Goal: Task Accomplishment & Management: Manage account settings

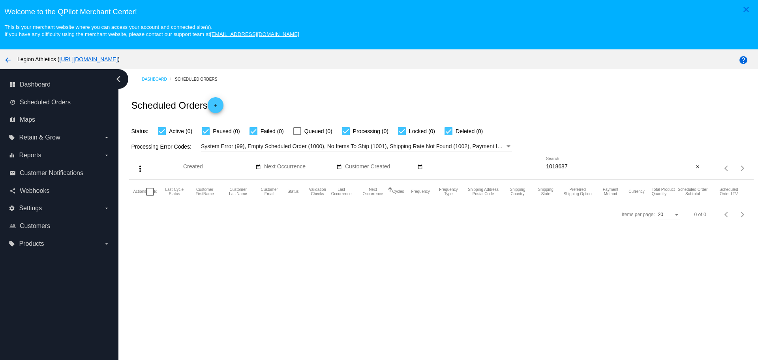
click at [550, 163] on div "1018687 Search" at bounding box center [619, 164] width 147 height 15
click at [555, 163] on div "1018687 Search" at bounding box center [619, 164] width 147 height 15
click at [556, 166] on input "1018687" at bounding box center [619, 166] width 147 height 6
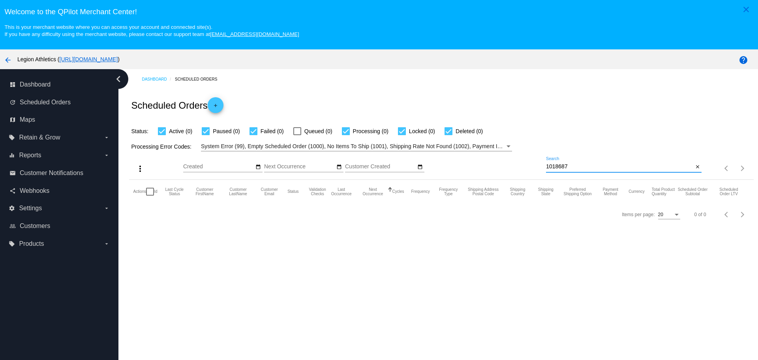
paste input "danielle9984@gmail.com"
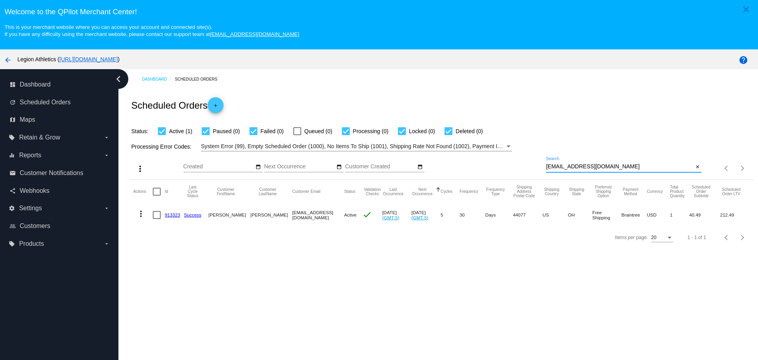
type input "danielle9984@gmail.com"
click at [102, 137] on label "local_offer Retain & Grow arrow_drop_down" at bounding box center [59, 137] width 101 height 13
click at [0, 0] on input "local_offer Retain & Grow arrow_drop_down" at bounding box center [0, 0] width 0 height 0
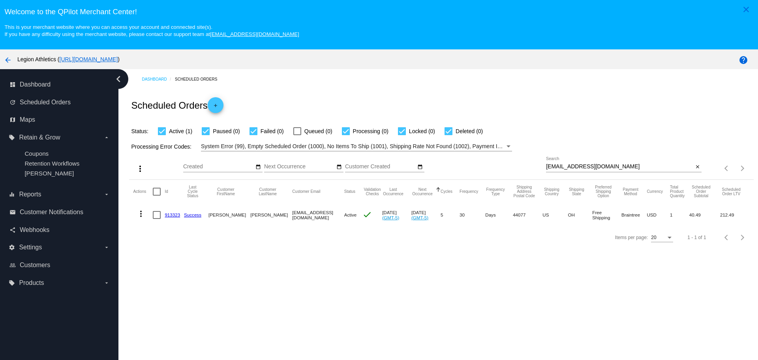
click at [174, 213] on link "913323" at bounding box center [172, 214] width 15 height 5
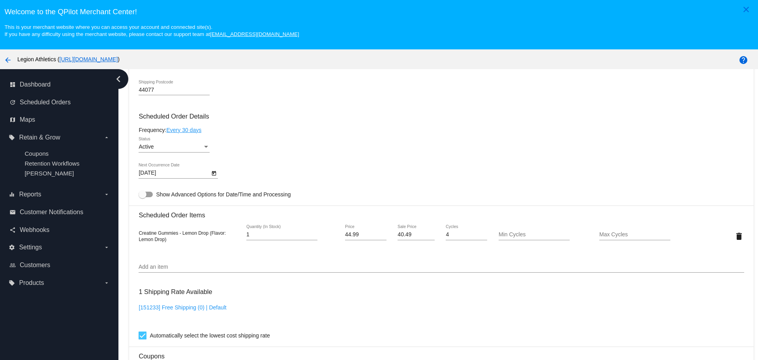
scroll to position [632, 0]
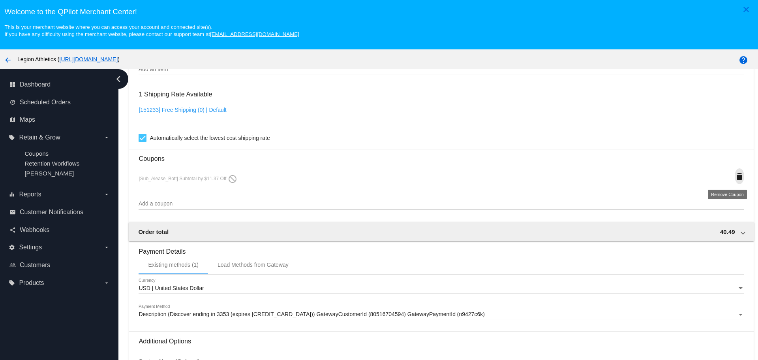
click at [735, 176] on mat-icon "delete" at bounding box center [739, 176] width 9 height 9
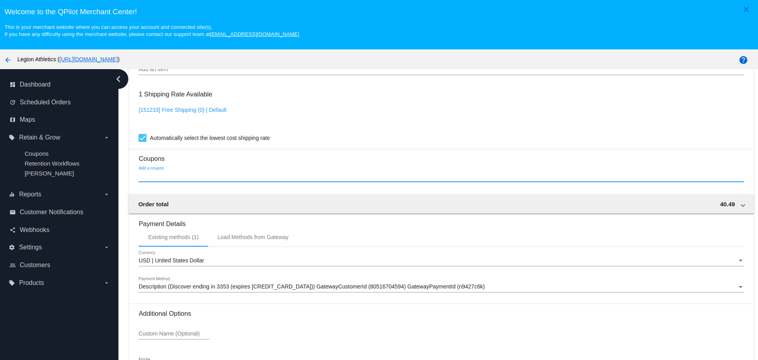
click at [161, 176] on input "Add a coupon" at bounding box center [441, 176] width 605 height 6
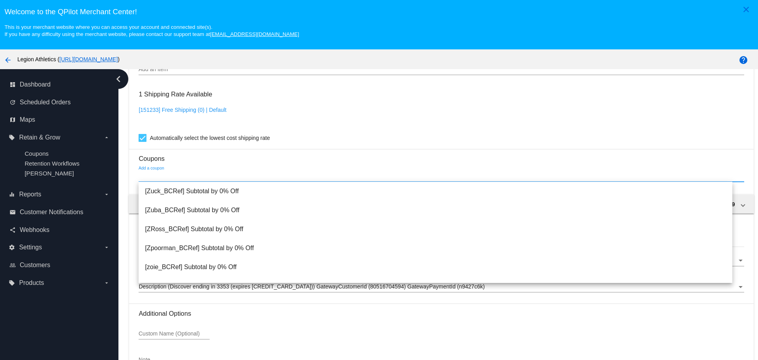
paste input "sub_surveycredit-10"
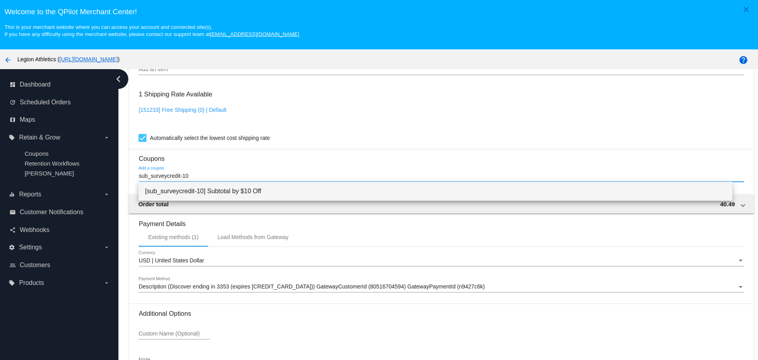
type input "sub_surveycredit-10"
click at [195, 194] on span "[sub_surveycredit-10] Subtotal by $10 Off" at bounding box center [435, 191] width 581 height 19
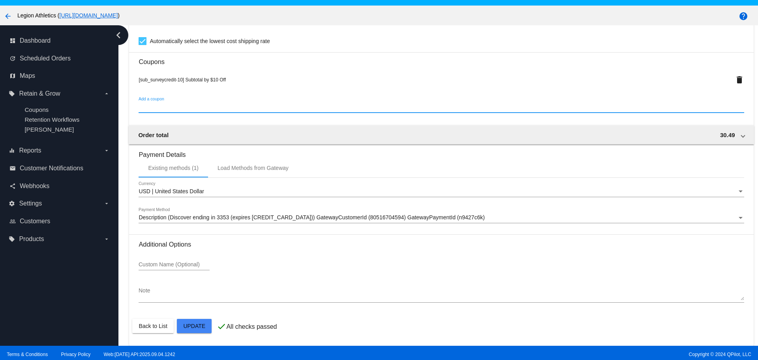
scroll to position [49, 0]
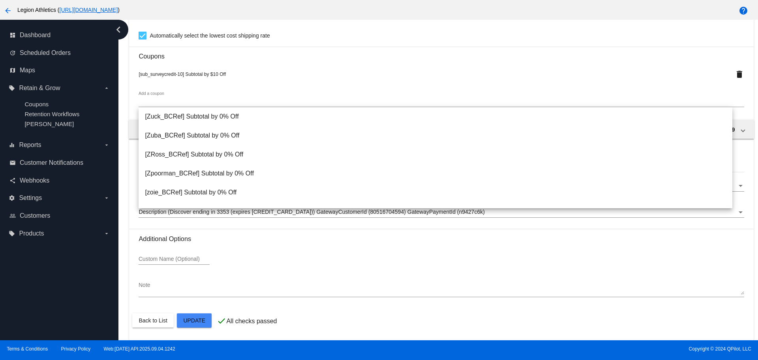
click at [367, 323] on mat-card-actions "Back to List Update" at bounding box center [441, 320] width 618 height 21
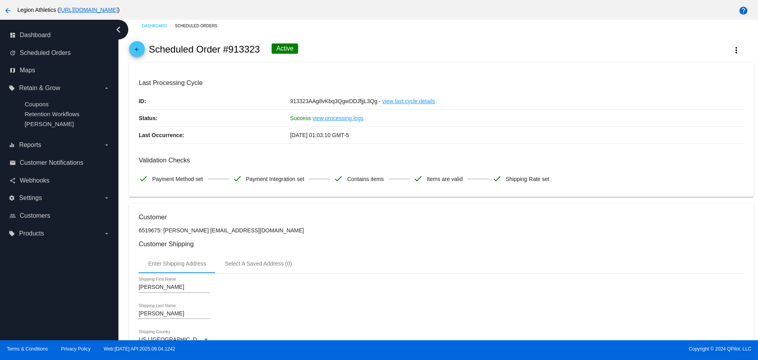
scroll to position [0, 0]
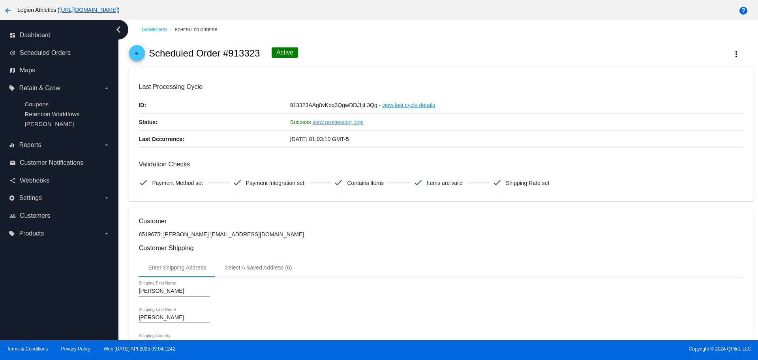
click at [140, 53] on mat-icon "arrow_back" at bounding box center [136, 55] width 9 height 9
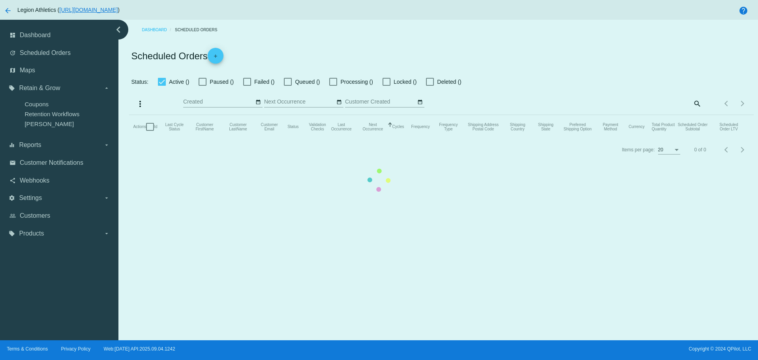
checkbox input "true"
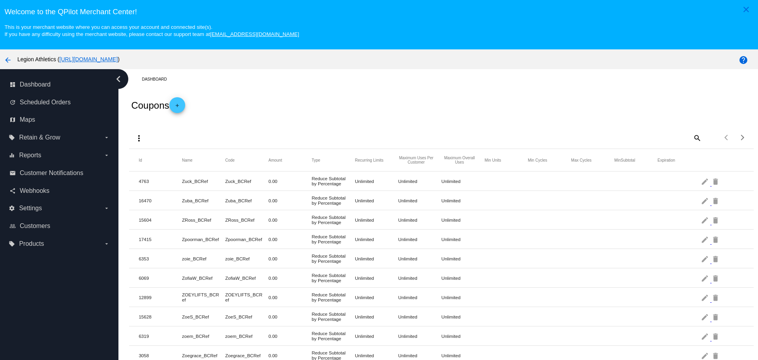
click at [692, 136] on mat-icon "search" at bounding box center [696, 137] width 9 height 12
click at [650, 144] on div "Search" at bounding box center [624, 137] width 156 height 23
click at [645, 133] on div "Search" at bounding box center [624, 133] width 156 height 15
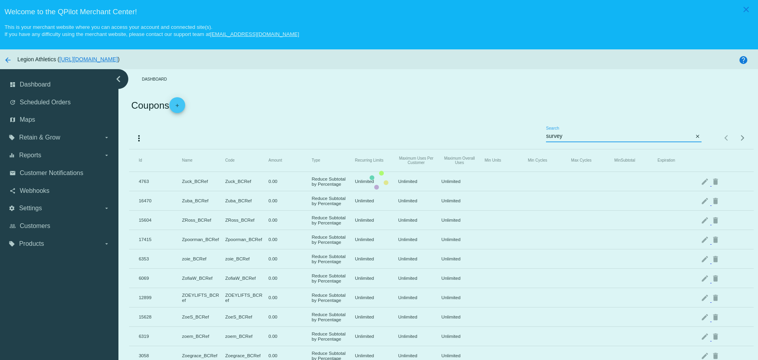
type input "survey"
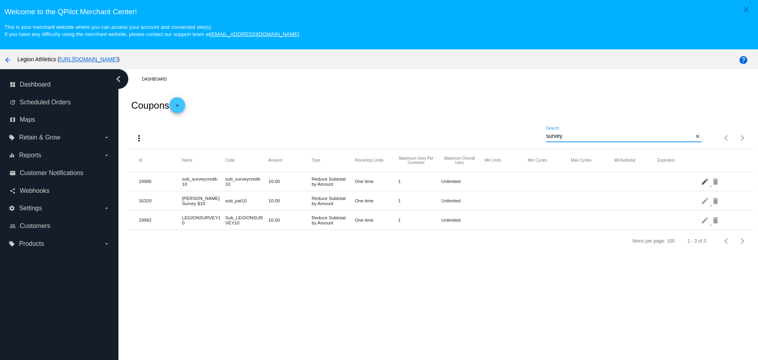
click at [701, 184] on mat-icon "edit" at bounding box center [705, 181] width 9 height 12
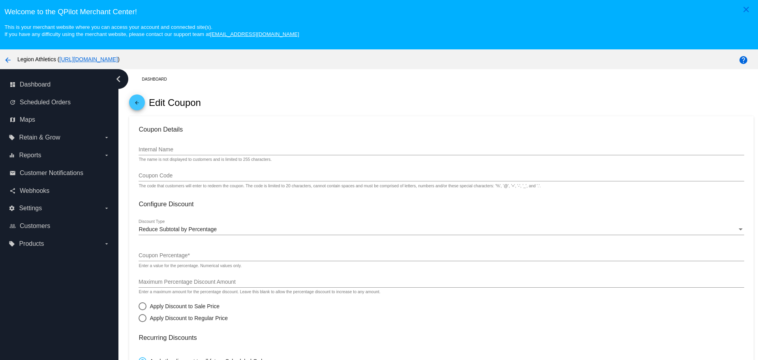
type input "sub_surveycredit-10"
radio input "false"
radio input "true"
checkbox input "true"
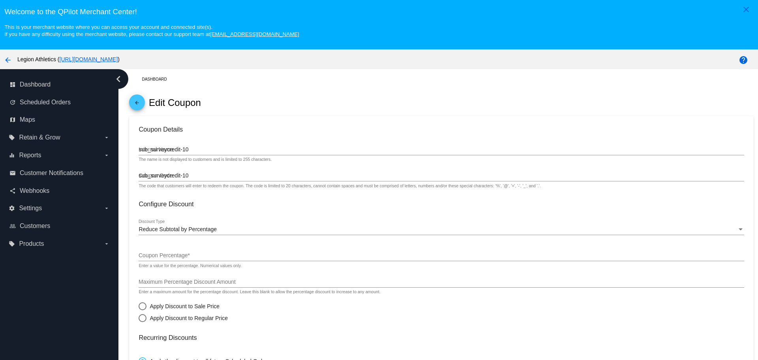
checkbox input "true"
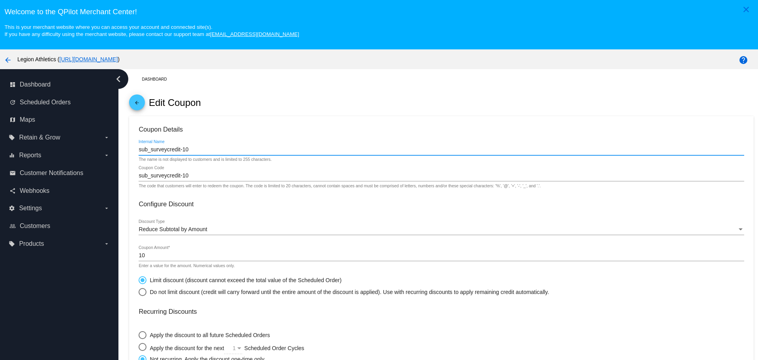
drag, startPoint x: 188, startPoint y: 150, endPoint x: 139, endPoint y: 151, distance: 49.0
click at [139, 151] on input "sub_surveycredit-10" at bounding box center [441, 149] width 605 height 6
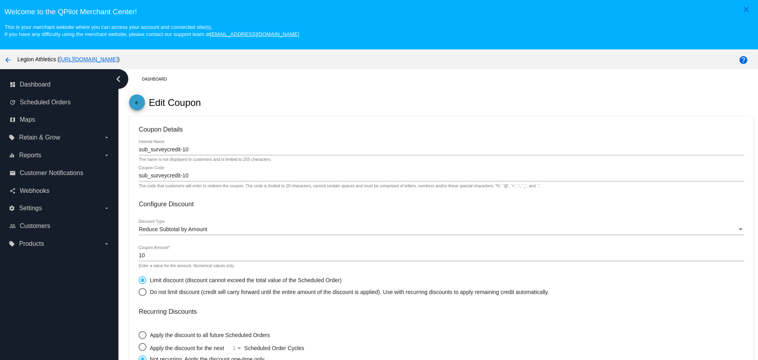
click at [141, 103] on mat-icon "arrow_back" at bounding box center [136, 104] width 9 height 9
